Goal: Information Seeking & Learning: Check status

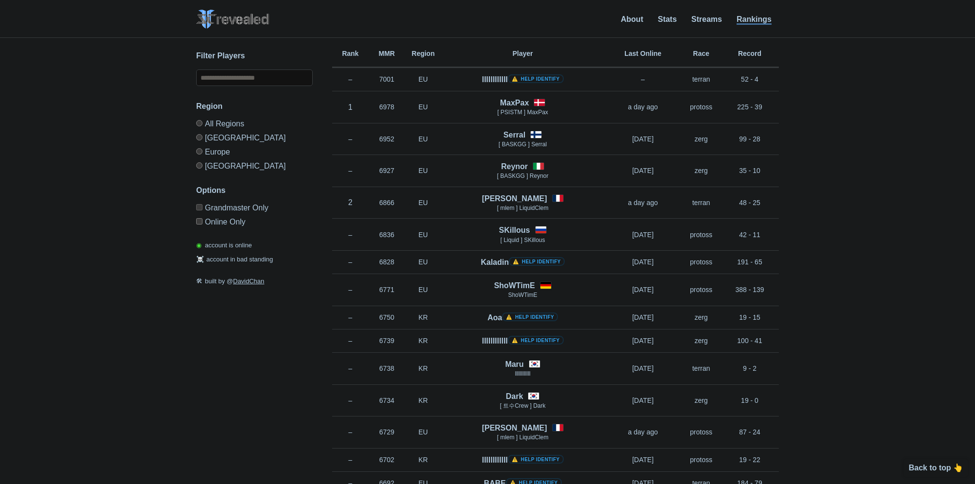
click at [220, 138] on label "[GEOGRAPHIC_DATA]" at bounding box center [254, 137] width 117 height 14
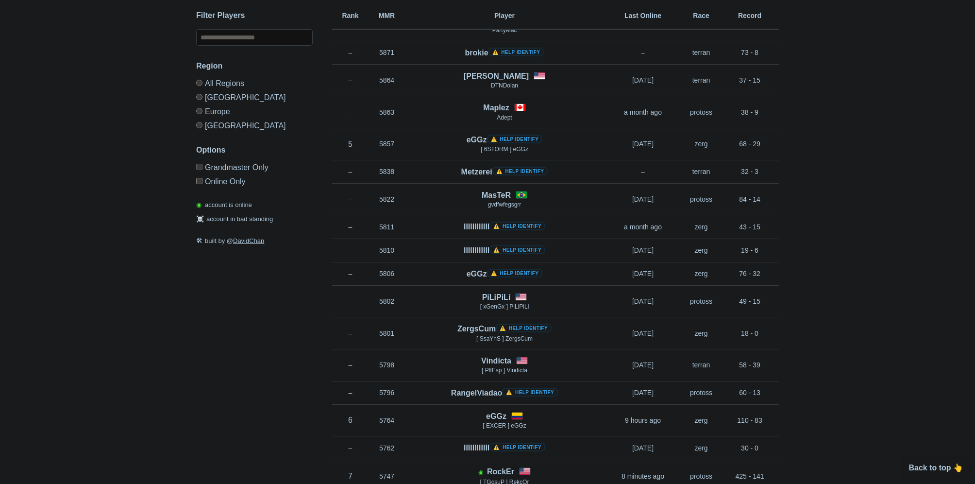
scroll to position [534, 0]
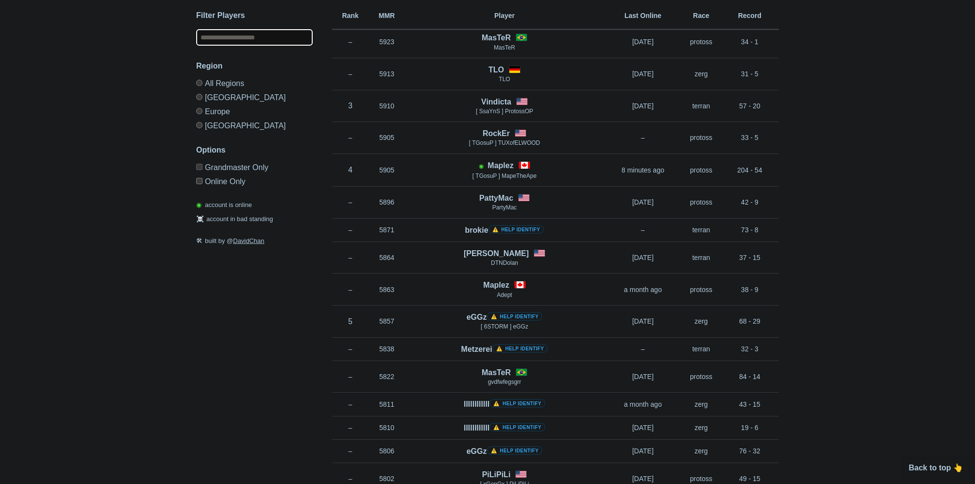
click at [274, 37] on input "text" at bounding box center [254, 37] width 117 height 17
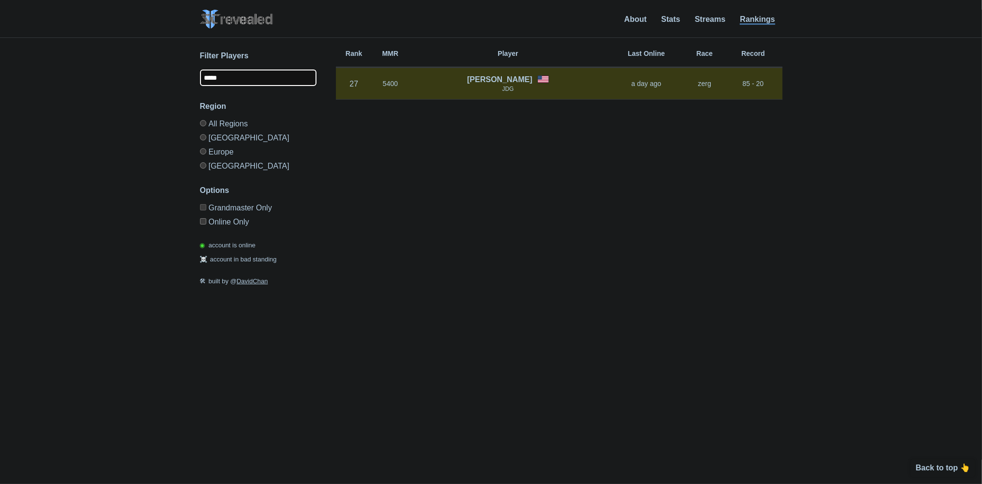
type input "*****"
click at [564, 89] on p "JDG" at bounding box center [508, 89] width 199 height 8
click at [538, 78] on div at bounding box center [544, 79] width 12 height 8
click at [423, 89] on p "JDG" at bounding box center [508, 89] width 199 height 8
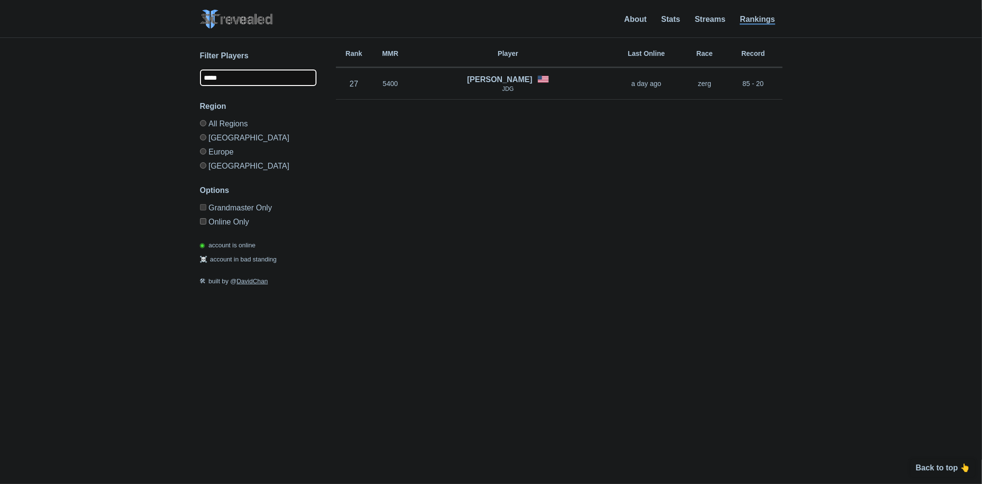
click at [222, 73] on input "*****" at bounding box center [258, 77] width 117 height 17
click at [223, 138] on label "[GEOGRAPHIC_DATA]" at bounding box center [258, 137] width 117 height 14
click at [222, 138] on label "[GEOGRAPHIC_DATA]" at bounding box center [258, 137] width 117 height 14
click at [759, 24] on link "Rankings" at bounding box center [757, 20] width 35 height 10
click at [761, 21] on link "Rankings" at bounding box center [757, 20] width 35 height 10
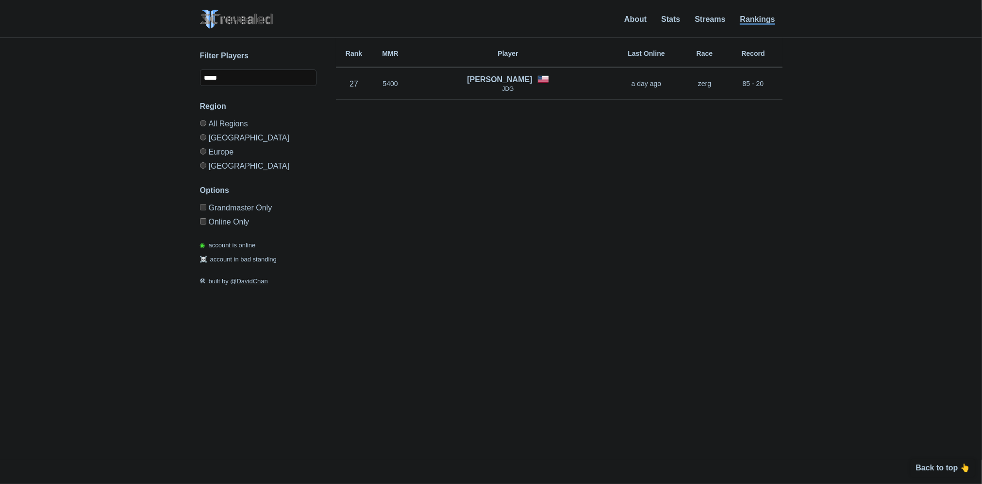
click at [226, 207] on label "Grandmaster Only" at bounding box center [258, 209] width 117 height 10
click at [210, 217] on label "Online Only" at bounding box center [258, 220] width 117 height 12
click at [208, 220] on label "Online Only" at bounding box center [258, 220] width 117 height 12
drag, startPoint x: 233, startPoint y: 70, endPoint x: 201, endPoint y: 73, distance: 32.2
click at [201, 73] on input "*****" at bounding box center [258, 77] width 117 height 17
